Goal: Task Accomplishment & Management: Manage account settings

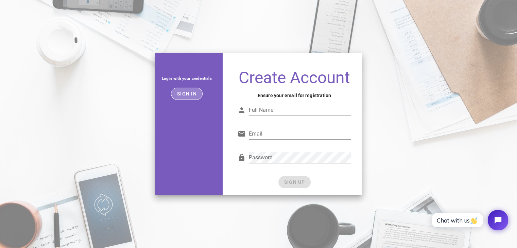
click at [186, 96] on span "Sign in" at bounding box center [187, 93] width 20 height 5
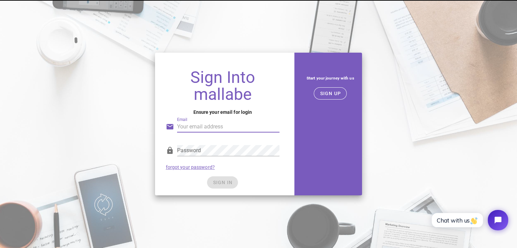
click at [205, 124] on input "Email" at bounding box center [228, 126] width 103 height 11
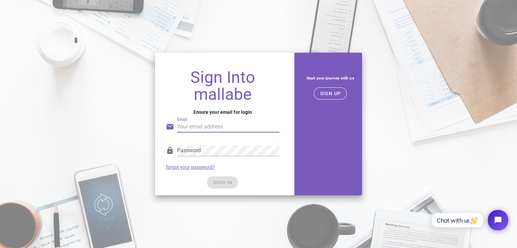
click at [182, 177] on div "SIGN IN" at bounding box center [223, 182] width 114 height 12
click at [335, 98] on button "SIGN UP" at bounding box center [330, 93] width 33 height 12
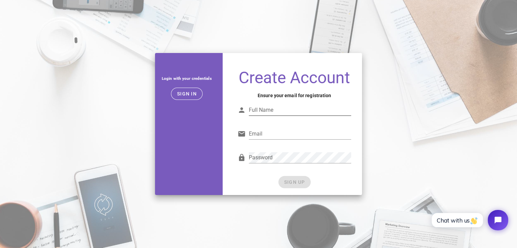
click at [283, 112] on input "Full Name" at bounding box center [300, 110] width 103 height 11
type input "Aishanya"
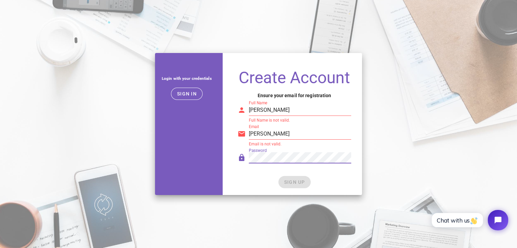
click at [302, 136] on input "aishanya" at bounding box center [300, 133] width 103 height 11
type input "aishanya.mishra@codenicely.in"
click at [229, 164] on div "Create Account Ensure your email for registration Full Name Aishanya Full Name …" at bounding box center [295, 129] width 136 height 131
click at [243, 169] on div "Password" at bounding box center [294, 159] width 114 height 22
click at [260, 191] on div "Create Account Ensure your email for registration Full Name Aishanya Full Name …" at bounding box center [295, 129] width 136 height 131
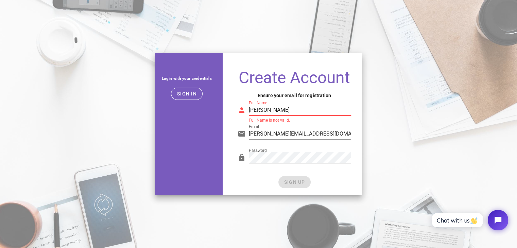
click at [283, 110] on input "Aishanya" at bounding box center [300, 110] width 103 height 11
type input "Aishanya Mishra"
click at [289, 182] on span "SIGN UP" at bounding box center [294, 181] width 21 height 5
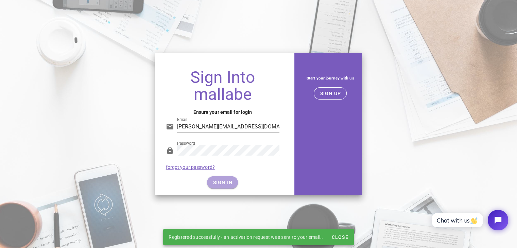
click at [224, 179] on button "SIGN IN" at bounding box center [222, 182] width 31 height 12
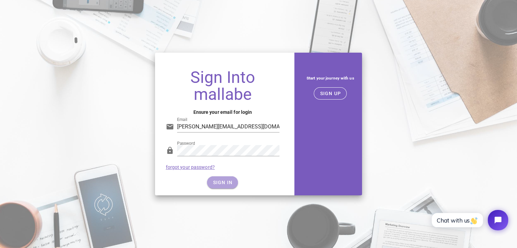
click at [231, 180] on span "SIGN IN" at bounding box center [222, 182] width 20 height 5
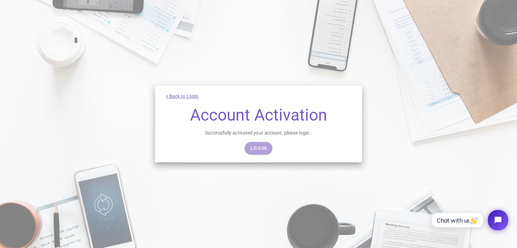
click at [257, 149] on span "Login" at bounding box center [258, 147] width 17 height 5
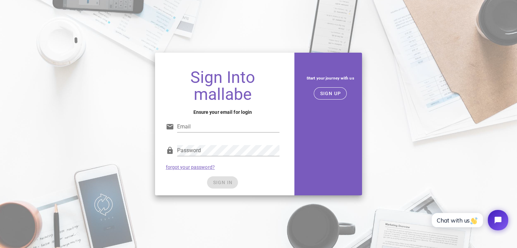
type input "[PERSON_NAME][EMAIL_ADDRESS][DOMAIN_NAME]"
click at [226, 116] on div "Email aishanya.mishra@codenicely.in" at bounding box center [223, 126] width 122 height 28
click at [217, 183] on span "SIGN IN" at bounding box center [222, 182] width 20 height 5
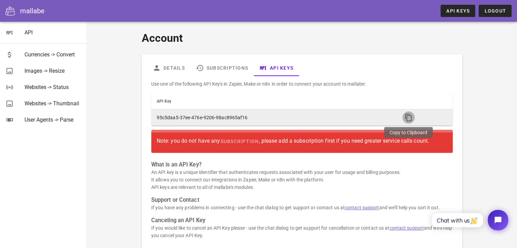
click at [406, 115] on icon "button" at bounding box center [408, 117] width 8 height 8
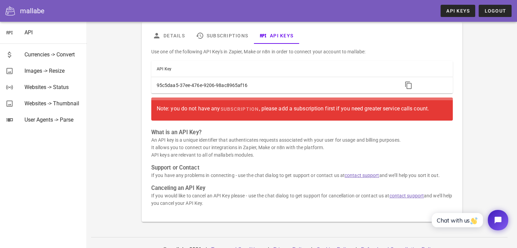
scroll to position [44, 0]
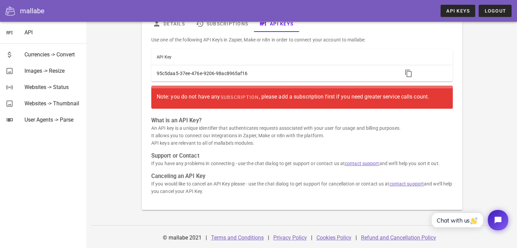
drag, startPoint x: 191, startPoint y: 128, endPoint x: 278, endPoint y: 134, distance: 87.5
click at [278, 134] on p "An API key is a unique identifier that authenticates requests associated with y…" at bounding box center [301, 135] width 301 height 22
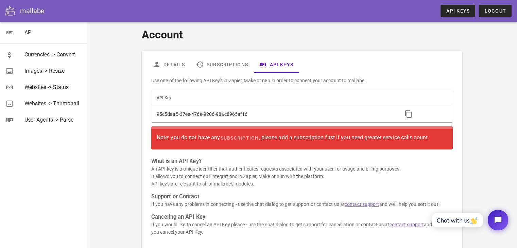
scroll to position [0, 0]
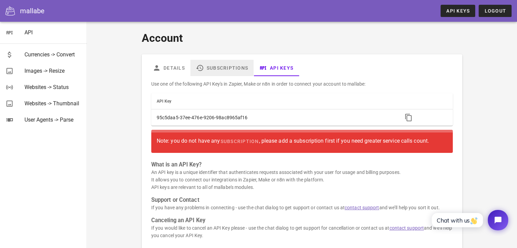
click at [215, 68] on link "Subscriptions" at bounding box center [221, 68] width 63 height 16
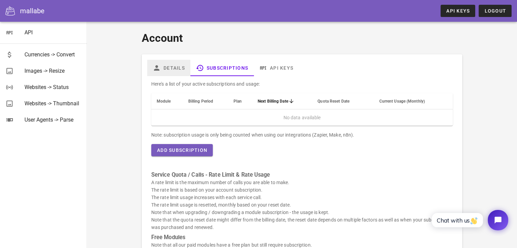
click at [168, 68] on link "Details" at bounding box center [168, 68] width 43 height 16
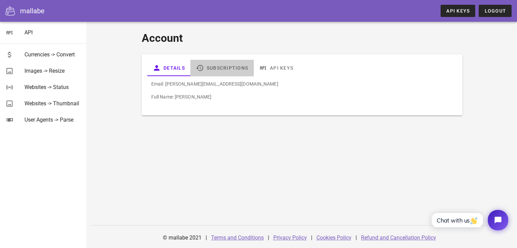
click at [220, 71] on link "Subscriptions" at bounding box center [221, 68] width 63 height 16
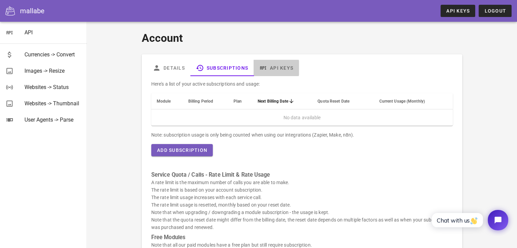
click at [263, 65] on icon at bounding box center [263, 68] width 8 height 8
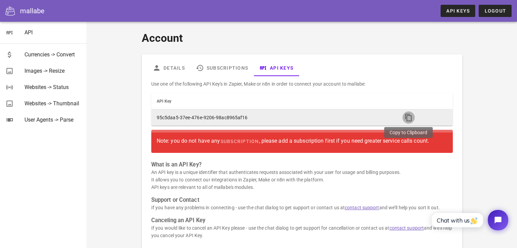
click at [404, 119] on icon "button" at bounding box center [408, 117] width 8 height 8
